Goal: Transaction & Acquisition: Download file/media

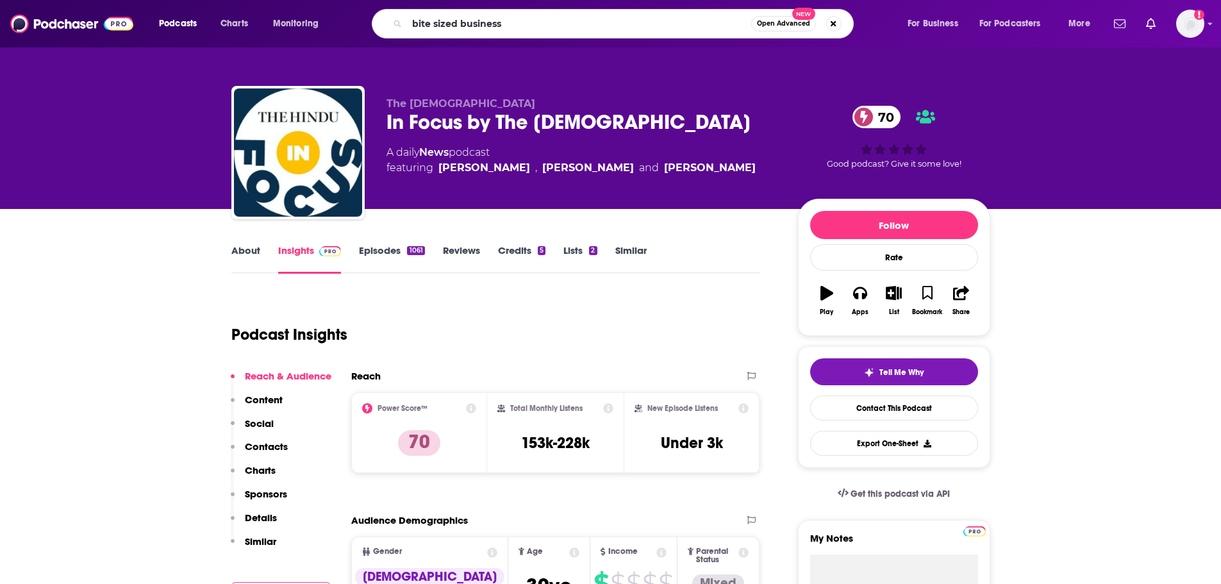
type input "bite sized business l"
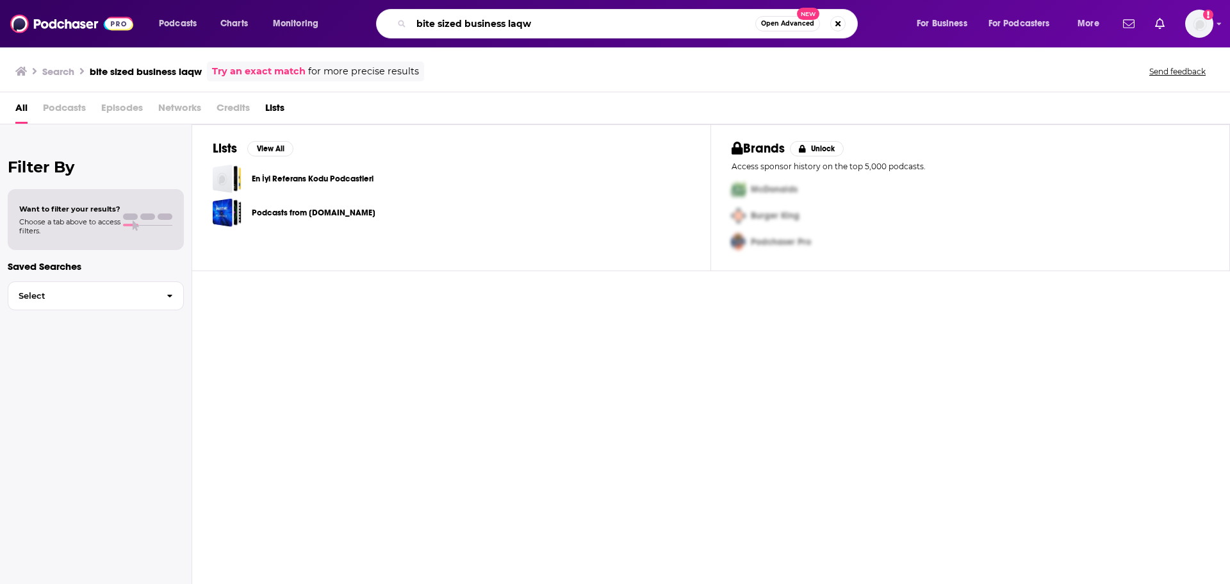
click at [600, 29] on input "bite sized business laqw" at bounding box center [583, 23] width 344 height 21
type input "bite sized business law"
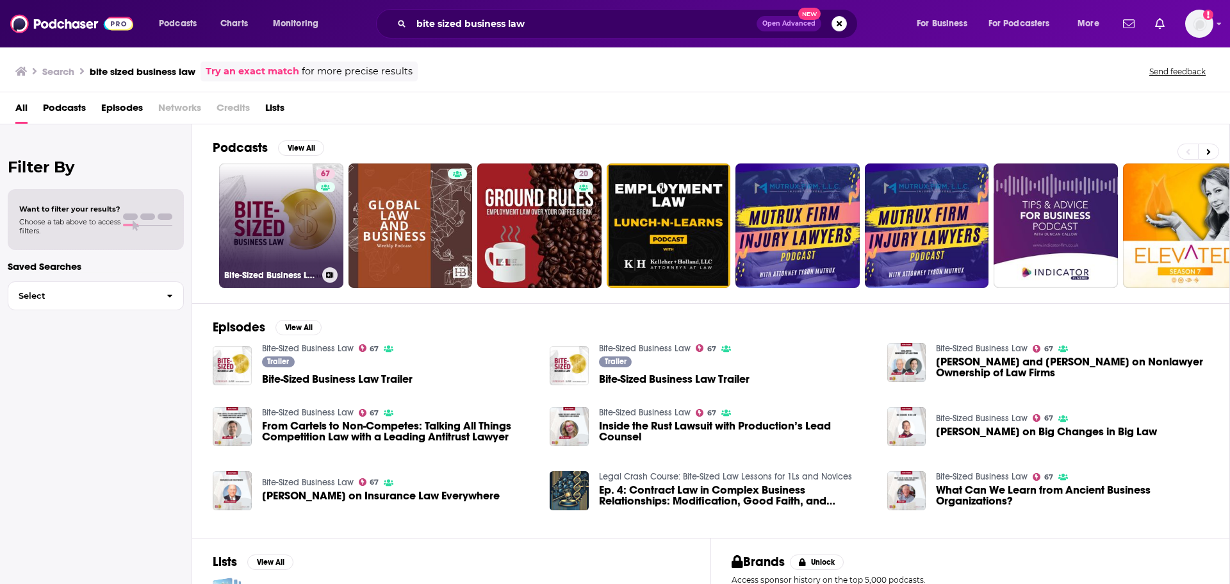
click at [273, 196] on link "67 Bite-Sized Business Law" at bounding box center [281, 225] width 124 height 124
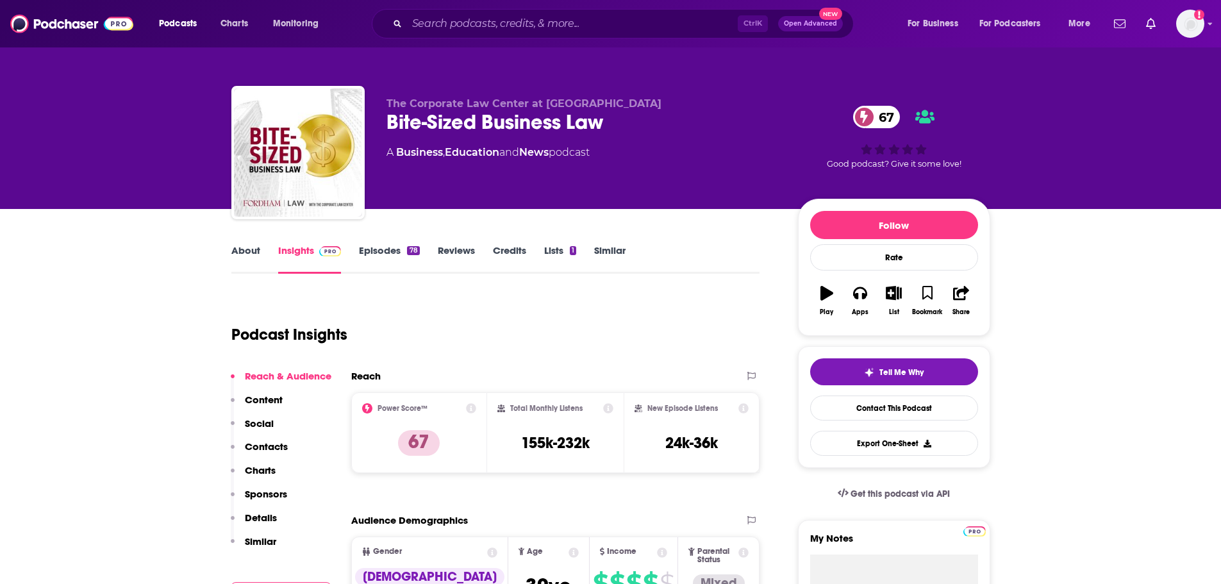
click at [387, 261] on link "Episodes 78" at bounding box center [389, 258] width 60 height 29
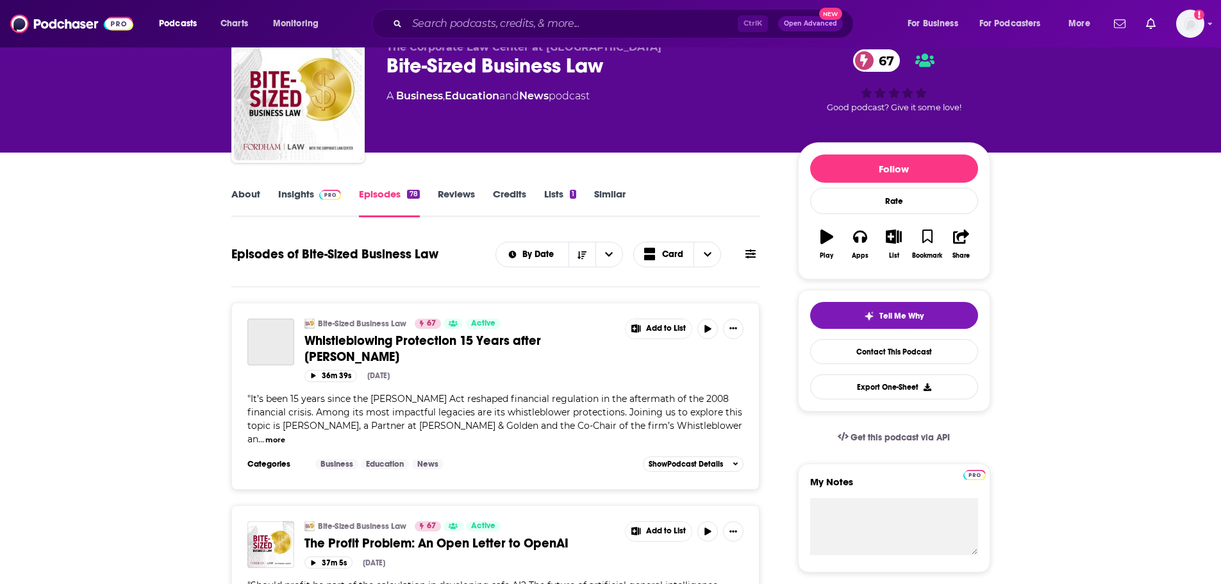
scroll to position [192, 0]
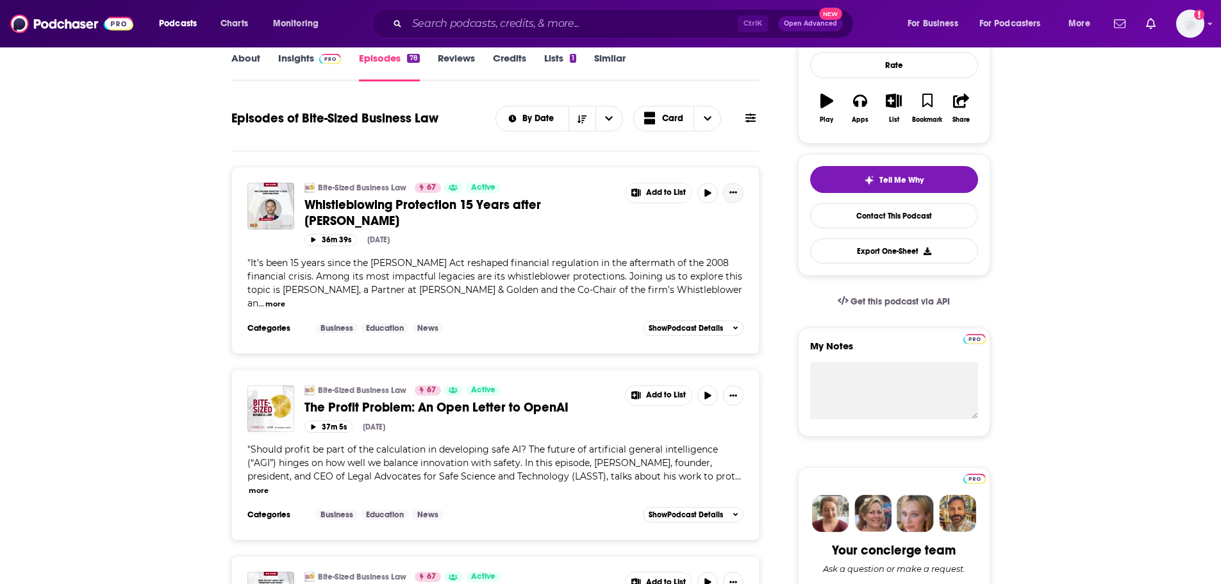
click at [732, 197] on button "Show More Button" at bounding box center [733, 193] width 21 height 21
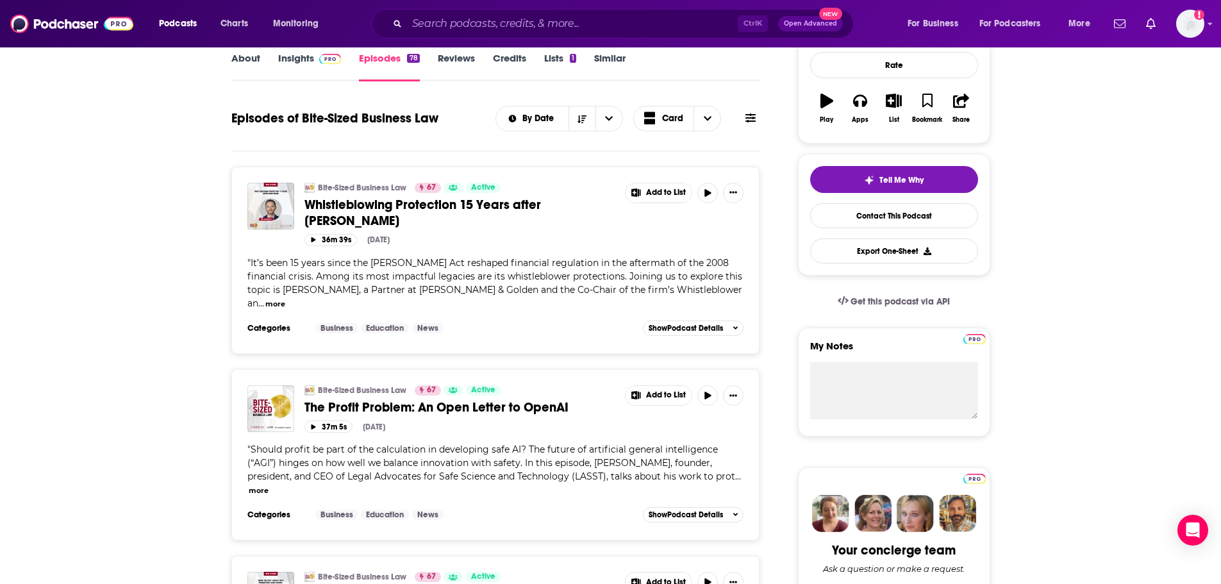
click at [370, 203] on span "Whistleblowing Protection 15 Years after [PERSON_NAME]" at bounding box center [422, 213] width 236 height 32
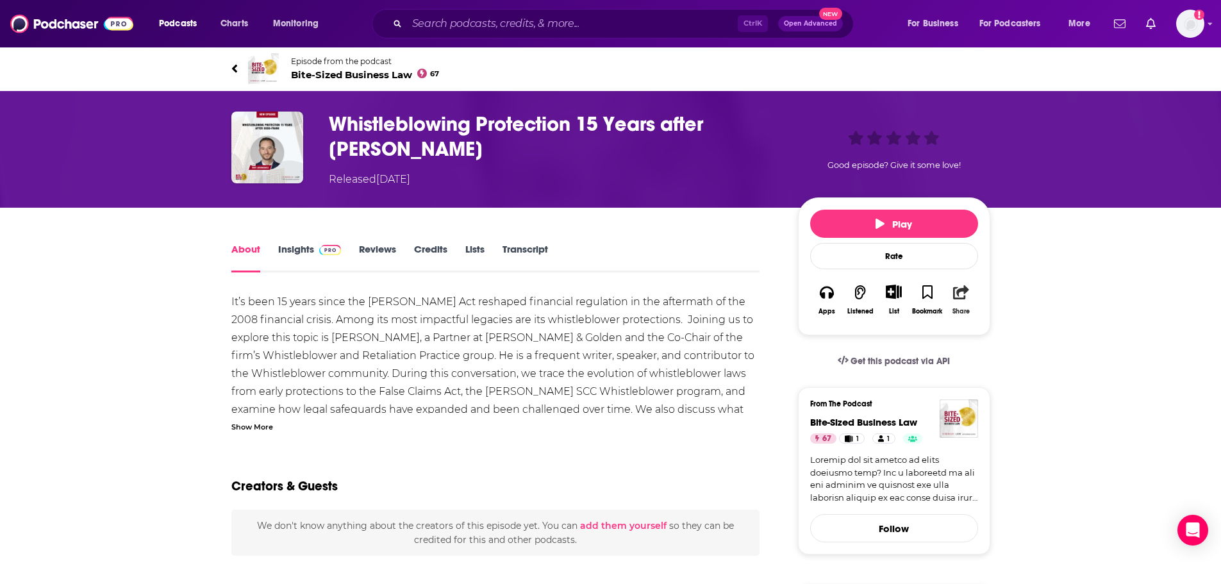
click at [958, 294] on icon "button" at bounding box center [961, 292] width 16 height 14
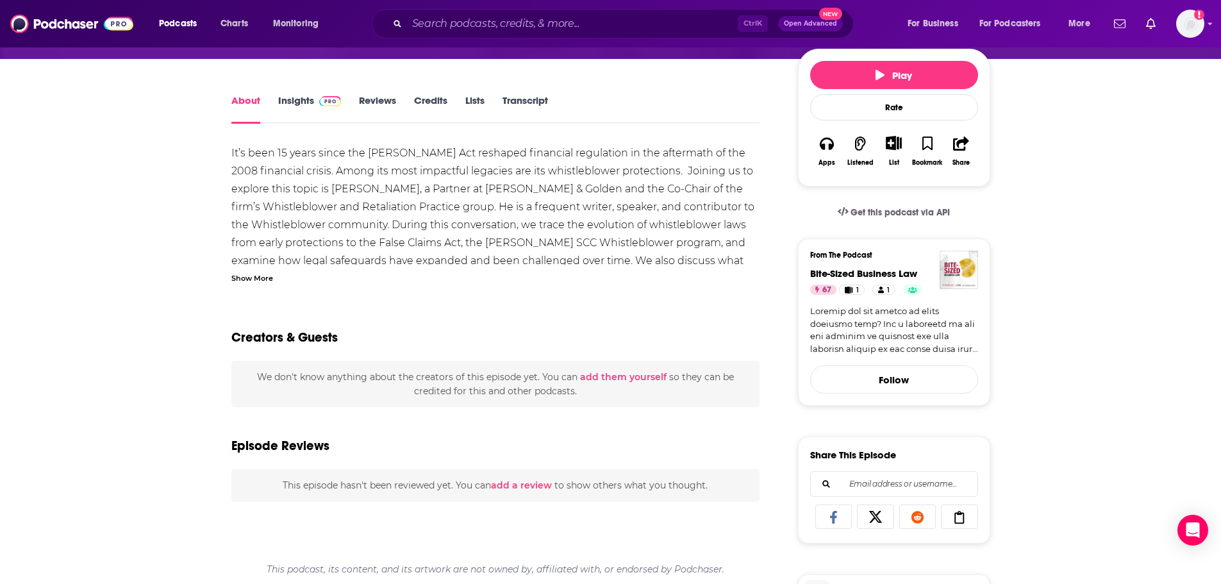
scroll to position [128, 0]
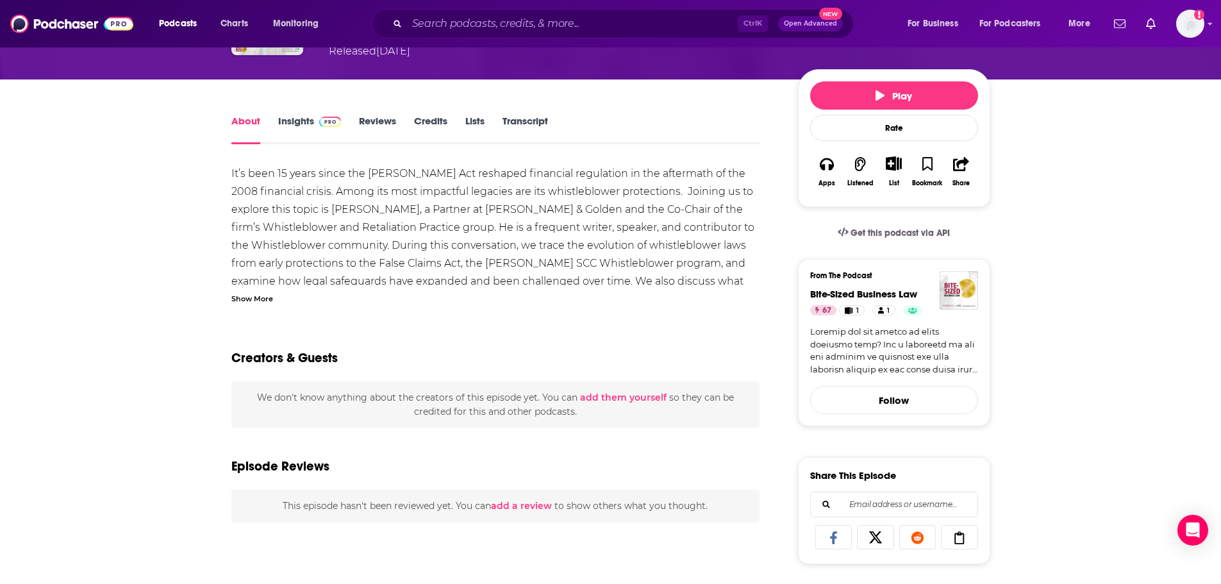
click at [519, 105] on div "About Insights Reviews Credits Lists Transcript It’s been 15 years since the [P…" at bounding box center [610, 562] width 759 height 966
click at [522, 117] on link "Transcript" at bounding box center [524, 129] width 45 height 29
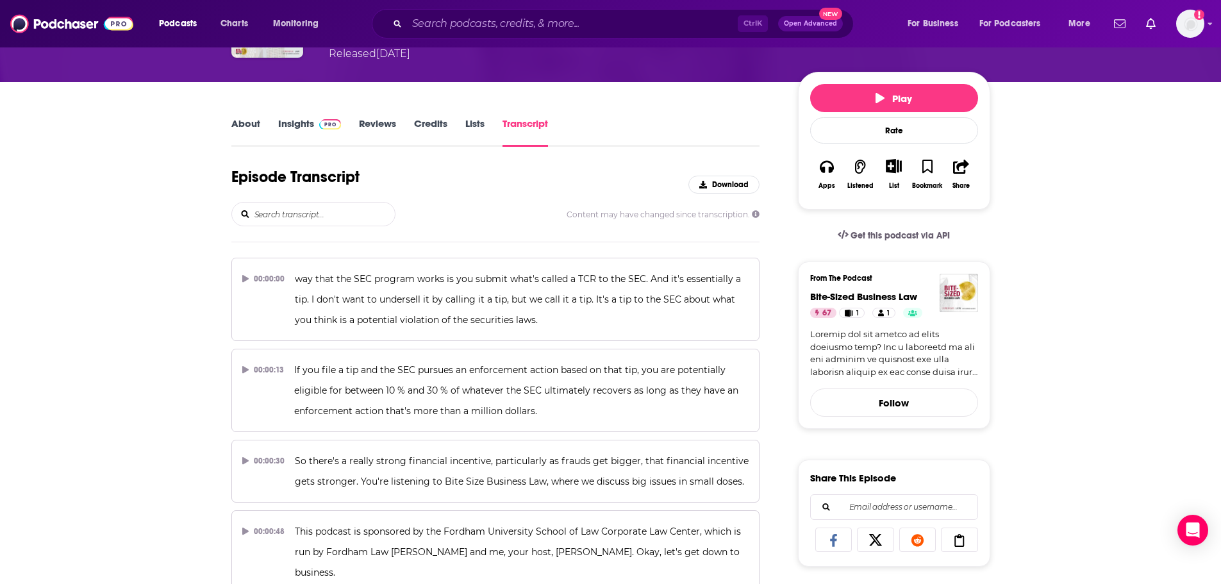
scroll to position [128, 0]
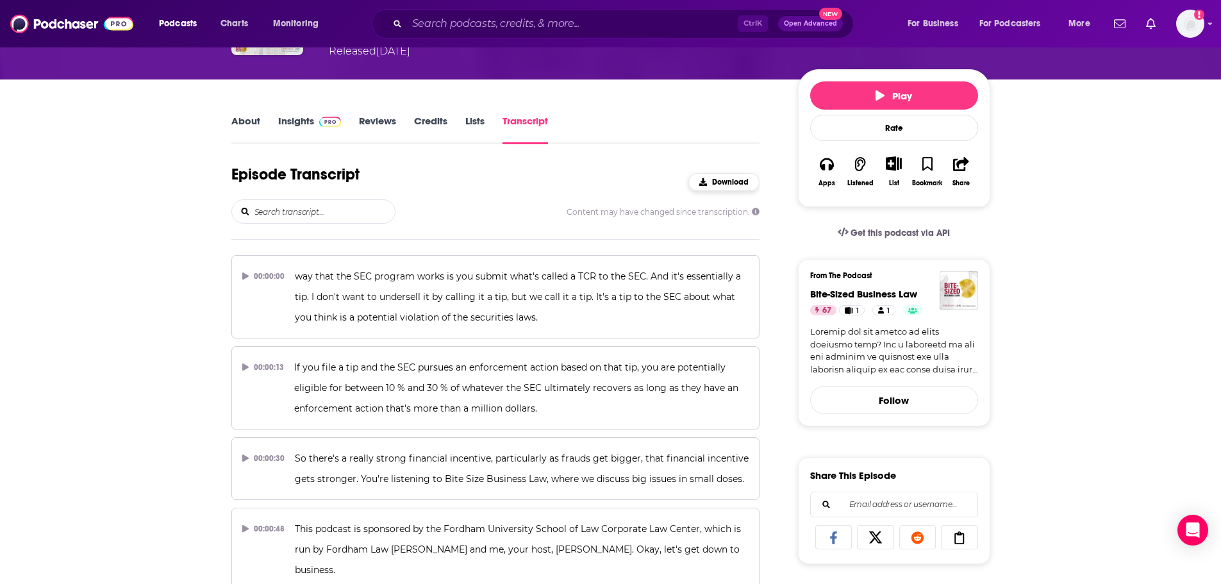
click at [724, 181] on span "Download" at bounding box center [730, 182] width 37 height 9
